Goal: Information Seeking & Learning: Understand process/instructions

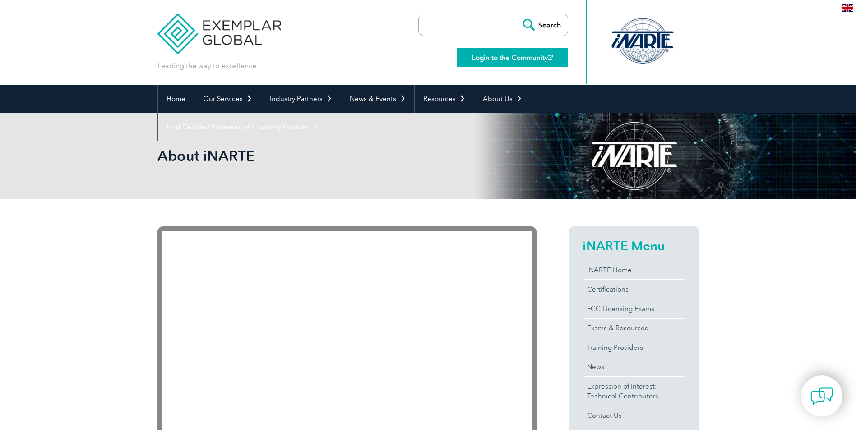
click at [525, 62] on link "Login to the Community" at bounding box center [512, 57] width 111 height 19
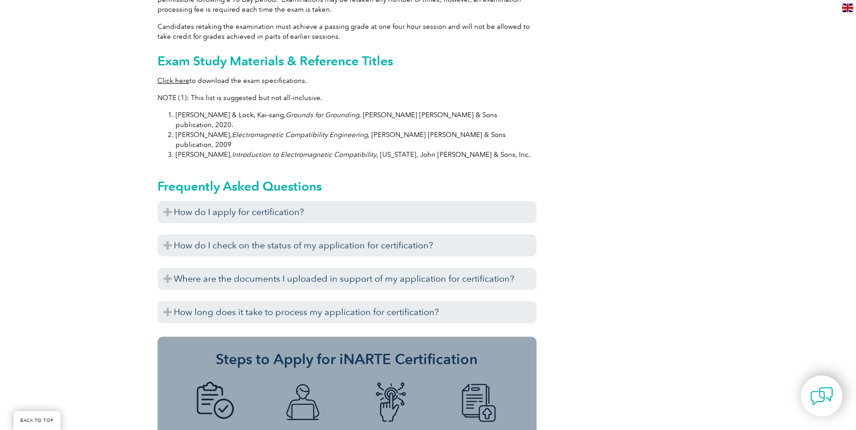
scroll to position [902, 0]
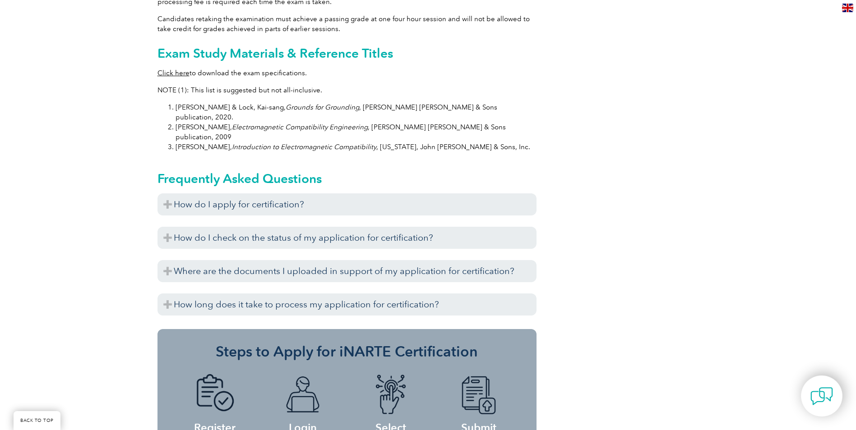
click at [205, 216] on div "Before you apply for certification, please ensure that you meet all the require…" at bounding box center [346, 218] width 379 height 5
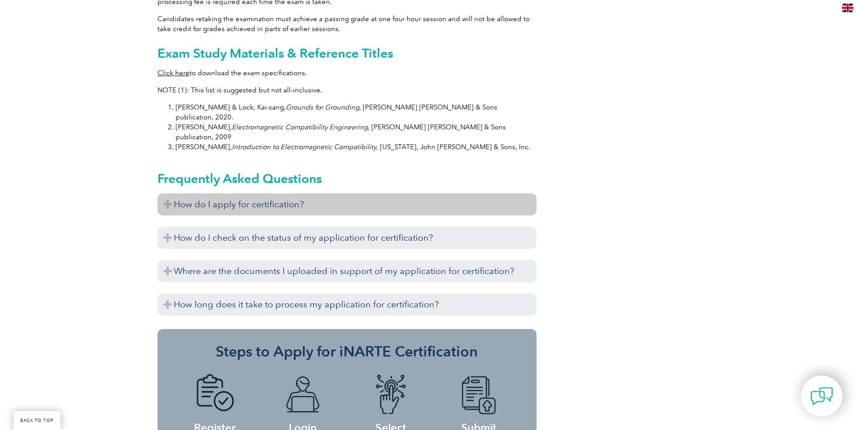
click at [207, 194] on h3 "How do I apply for certification?" at bounding box center [346, 205] width 379 height 22
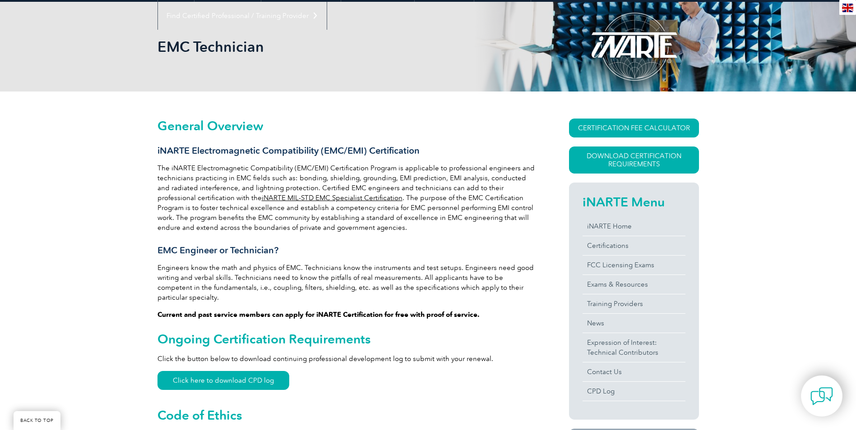
scroll to position [90, 0]
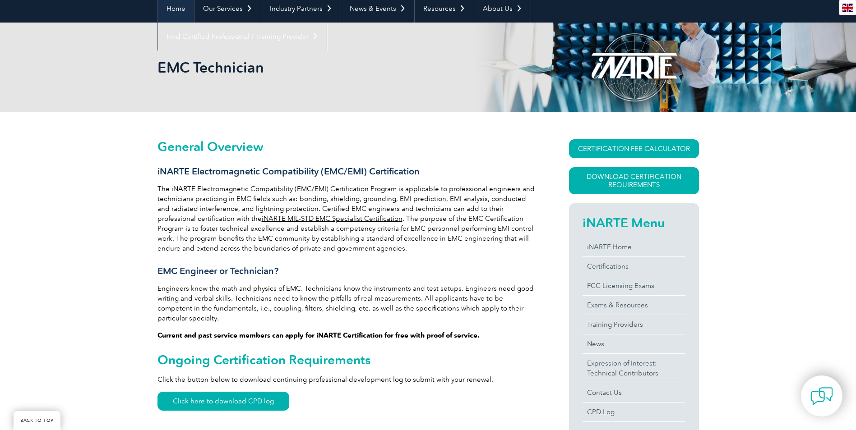
click at [158, 8] on link "Home" at bounding box center [176, 9] width 36 height 28
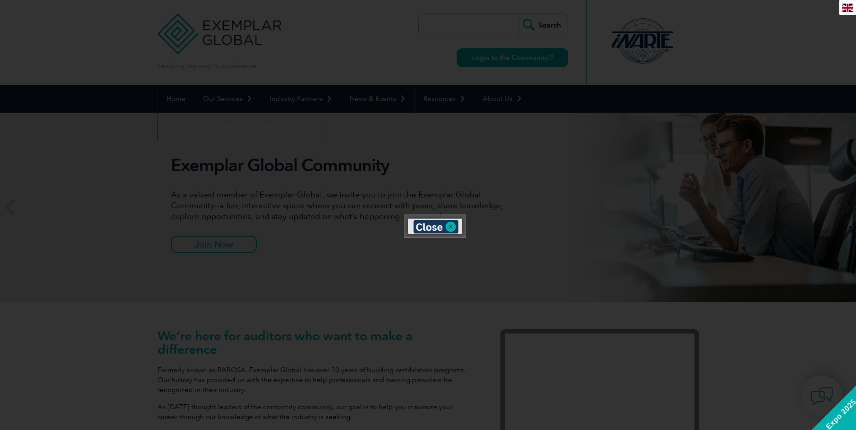
click at [466, 9] on div at bounding box center [428, 215] width 856 height 430
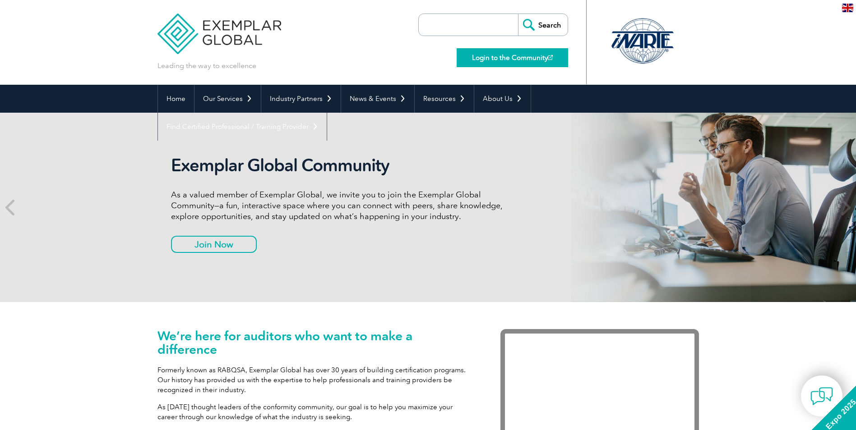
click at [466, 63] on link "Login to the Community" at bounding box center [512, 57] width 111 height 19
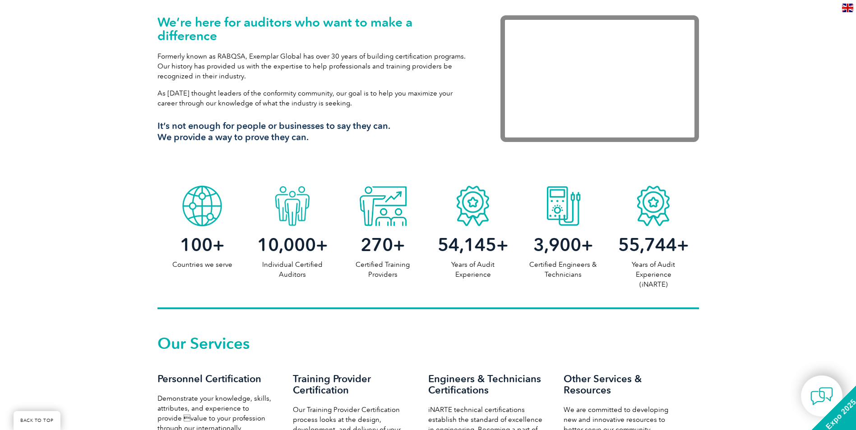
scroll to position [316, 0]
